Goal: Information Seeking & Learning: Learn about a topic

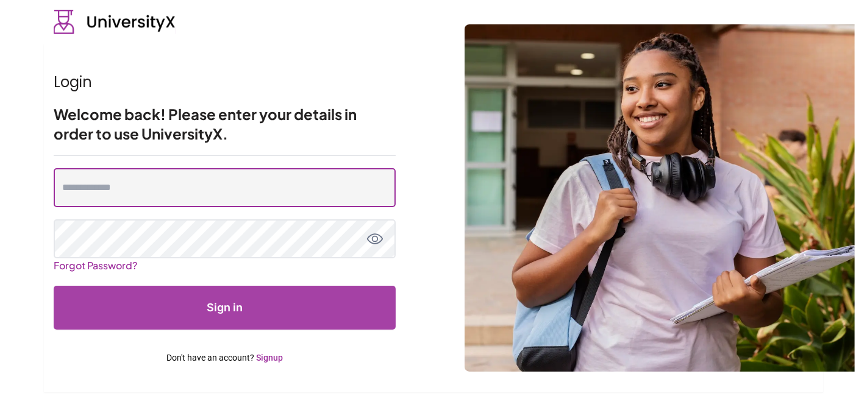
type input "**********"
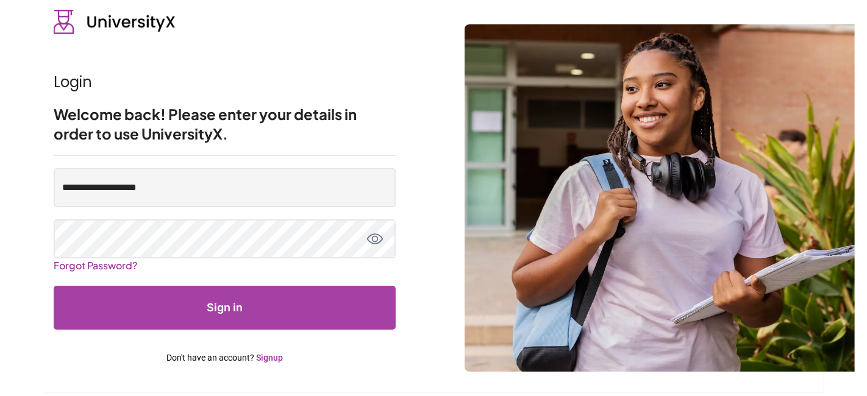
click at [233, 311] on button "Sign in" at bounding box center [225, 308] width 342 height 44
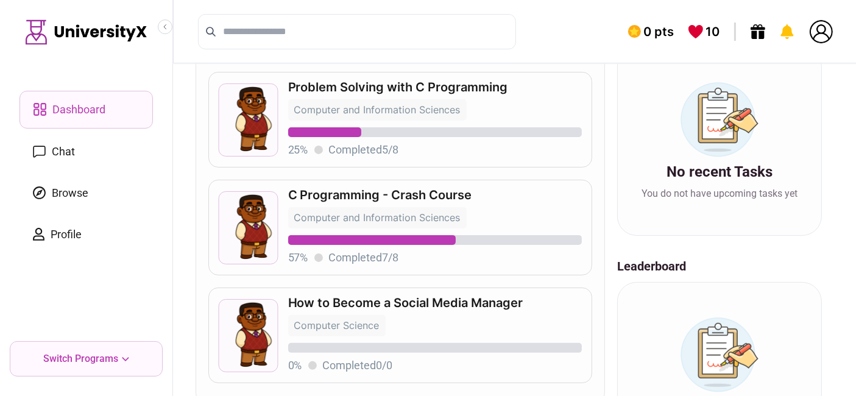
scroll to position [282, 0]
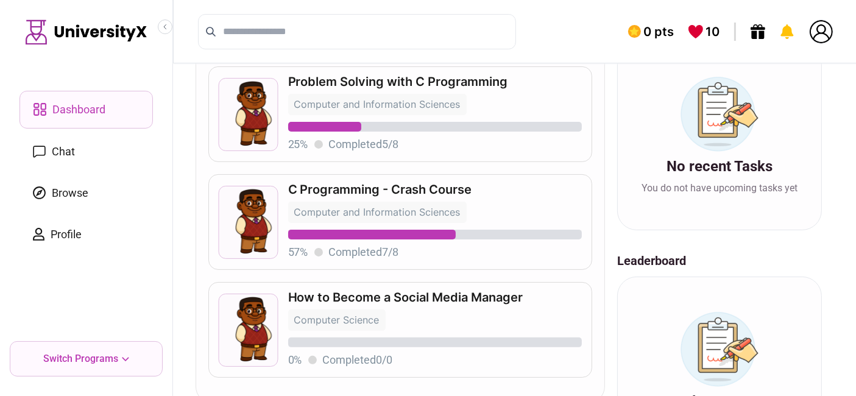
click at [370, 193] on p "C Programming - Crash Course" at bounding box center [435, 189] width 294 height 12
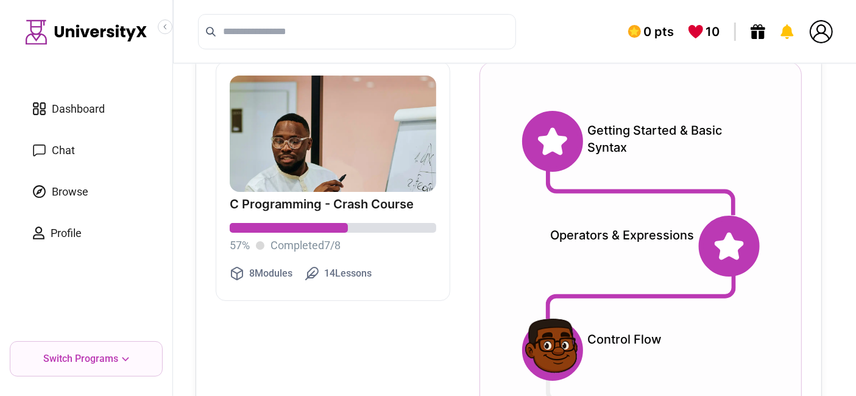
scroll to position [30, 0]
drag, startPoint x: 550, startPoint y: 230, endPoint x: 696, endPoint y: 285, distance: 156.2
click at [696, 285] on div "Operators & Expressions" at bounding box center [641, 267] width 238 height 105
click at [692, 253] on div "Operators & Expressions" at bounding box center [610, 245] width 177 height 49
click at [693, 249] on div "Operators & Expressions" at bounding box center [610, 245] width 177 height 49
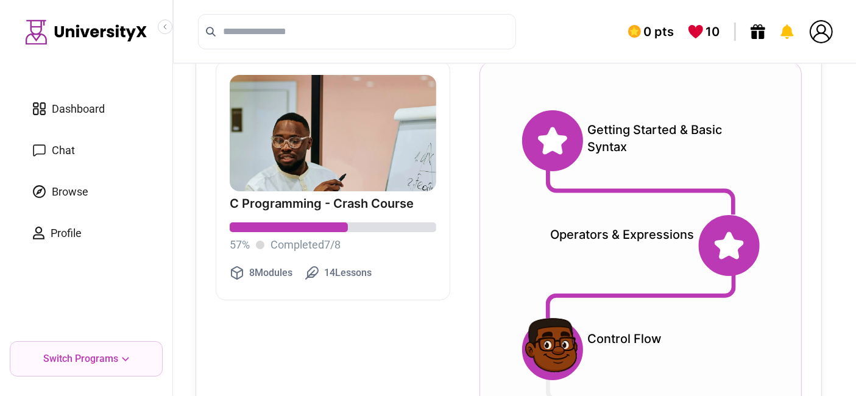
click at [693, 249] on div "Operators & Expressions" at bounding box center [610, 245] width 177 height 49
drag, startPoint x: 588, startPoint y: 124, endPoint x: 634, endPoint y: 145, distance: 50.2
click at [634, 145] on div "Getting Started & Basic Syntax" at bounding box center [671, 140] width 177 height 49
drag, startPoint x: 586, startPoint y: 113, endPoint x: 644, endPoint y: 152, distance: 69.3
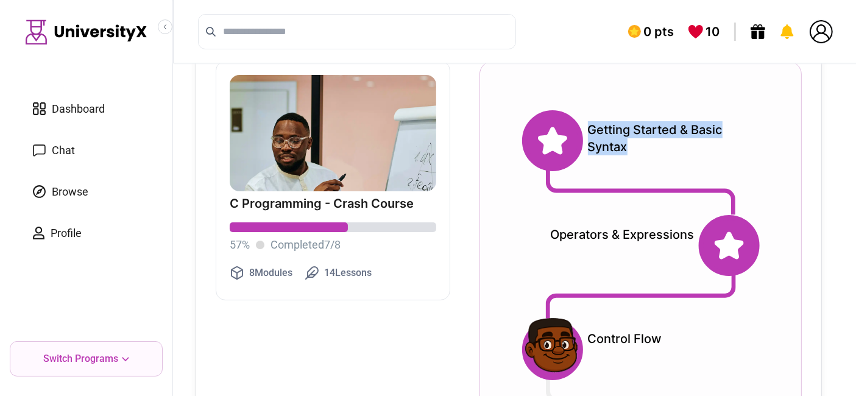
click at [644, 152] on div "Getting Started & Basic Syntax" at bounding box center [641, 140] width 238 height 61
click at [612, 255] on div "Operators & Expressions" at bounding box center [610, 245] width 177 height 49
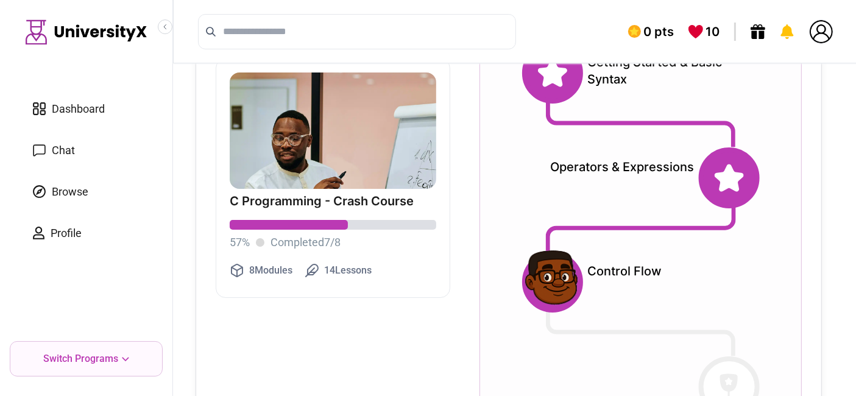
scroll to position [99, 0]
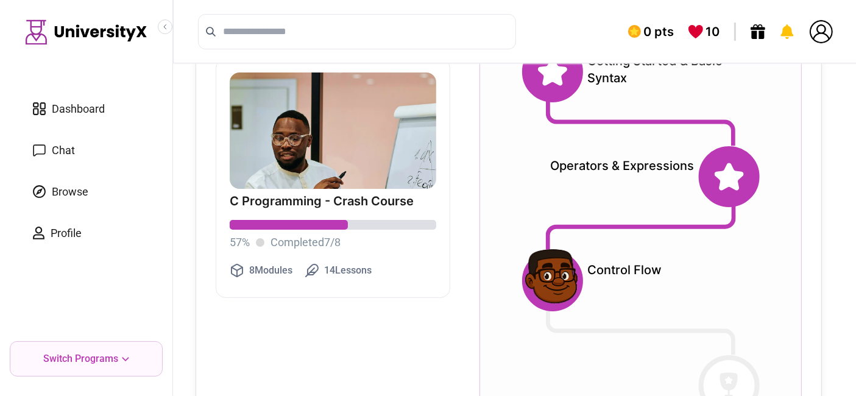
click at [723, 177] on icon at bounding box center [728, 176] width 29 height 27
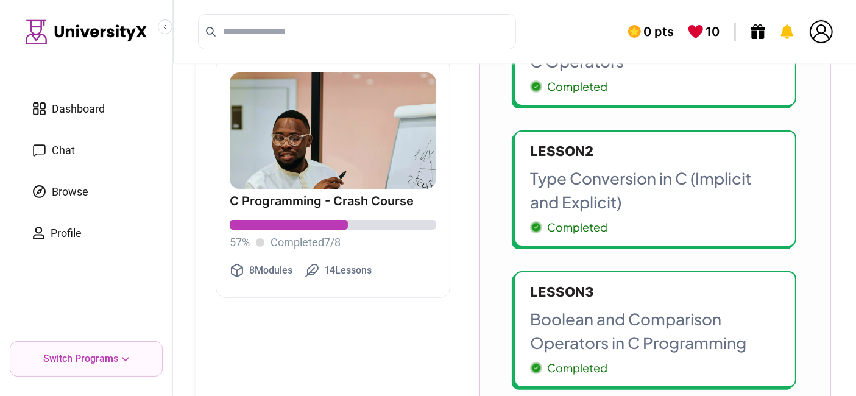
scroll to position [243, 0]
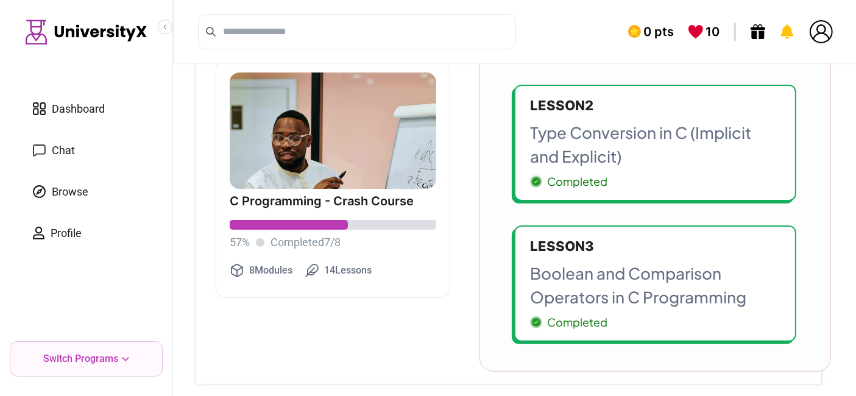
click at [595, 140] on p "Type Conversion in C (Implicit and Explicit)" at bounding box center [655, 145] width 250 height 48
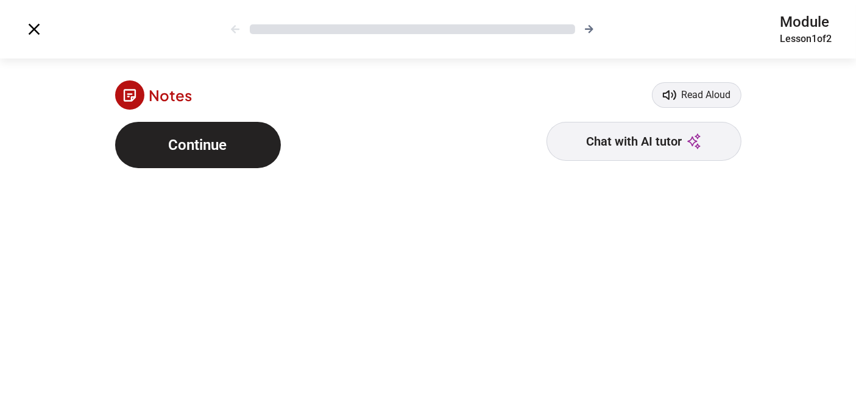
click at [210, 152] on button "Continue" at bounding box center [198, 145] width 166 height 46
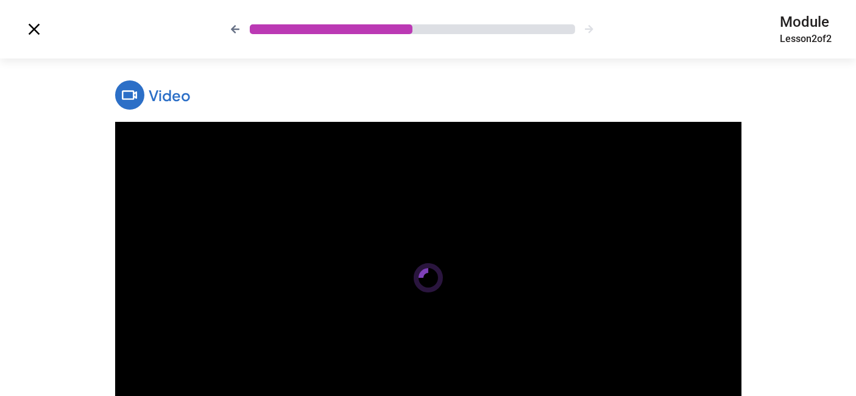
scroll to position [127, 0]
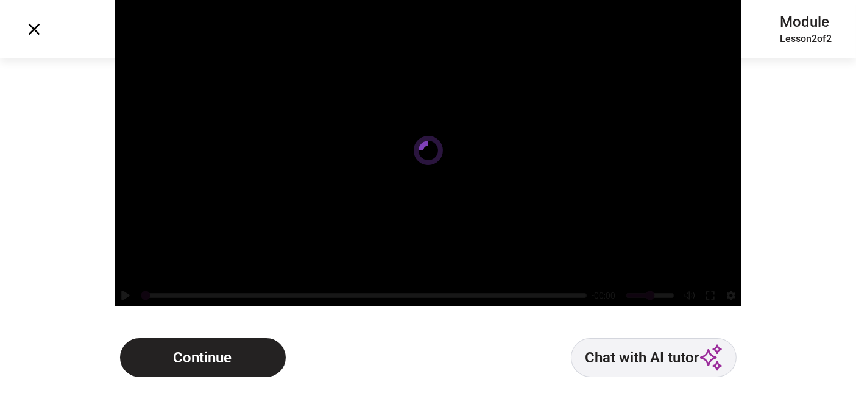
click at [215, 350] on button "Continue" at bounding box center [203, 357] width 166 height 39
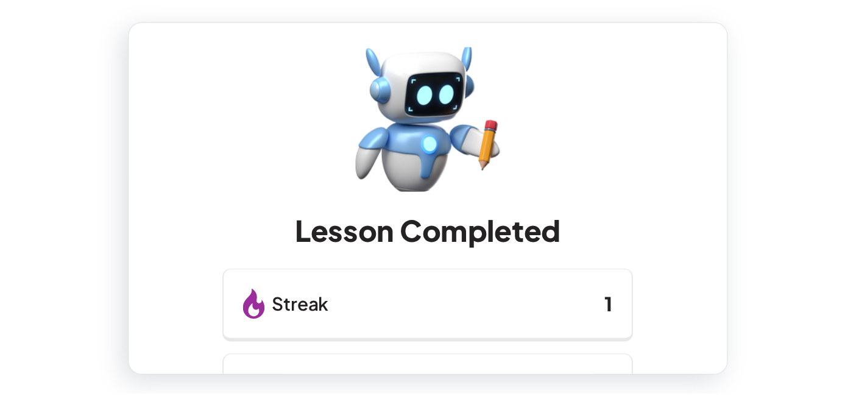
scroll to position [227, 0]
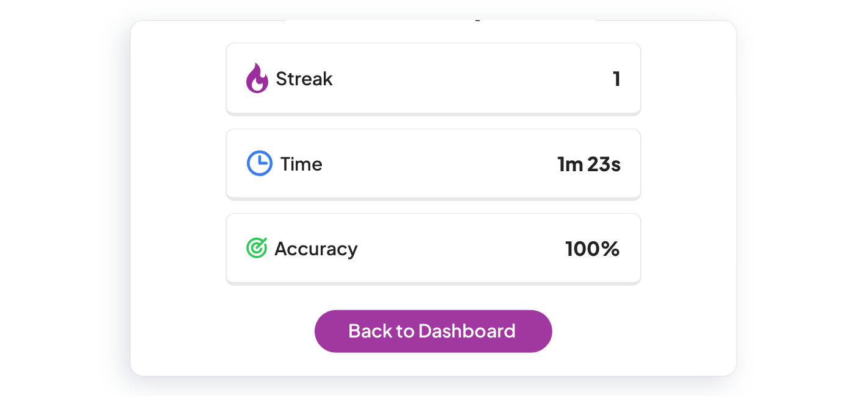
click at [450, 333] on link "Back to Dashboard" at bounding box center [432, 331] width 237 height 43
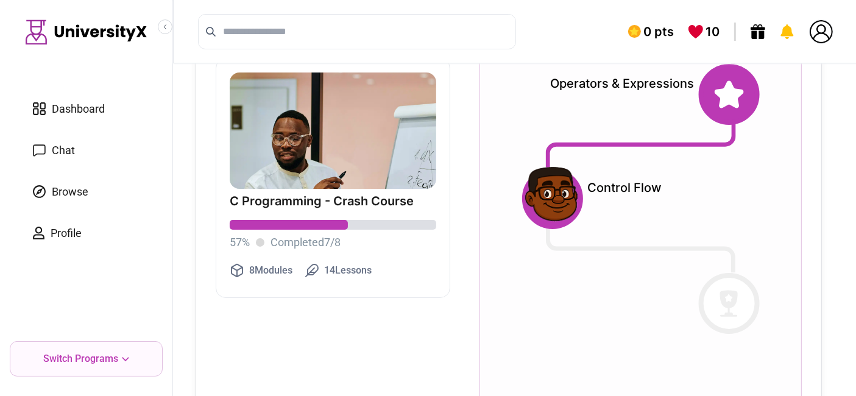
scroll to position [99, 0]
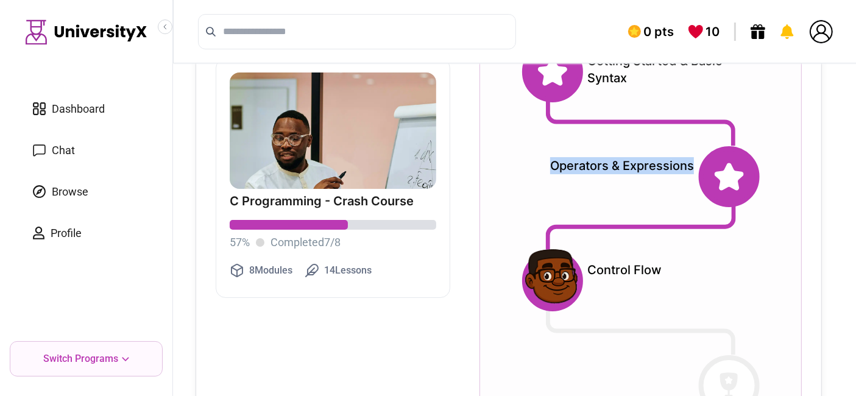
drag, startPoint x: 553, startPoint y: 166, endPoint x: 696, endPoint y: 157, distance: 142.9
click at [696, 157] on div "Operators & Expressions" at bounding box center [610, 176] width 177 height 49
click at [563, 188] on div "Operators & Expressions" at bounding box center [610, 176] width 177 height 49
click at [78, 98] on link "Dashboard" at bounding box center [86, 109] width 133 height 37
